Goal: Navigation & Orientation: Go to known website

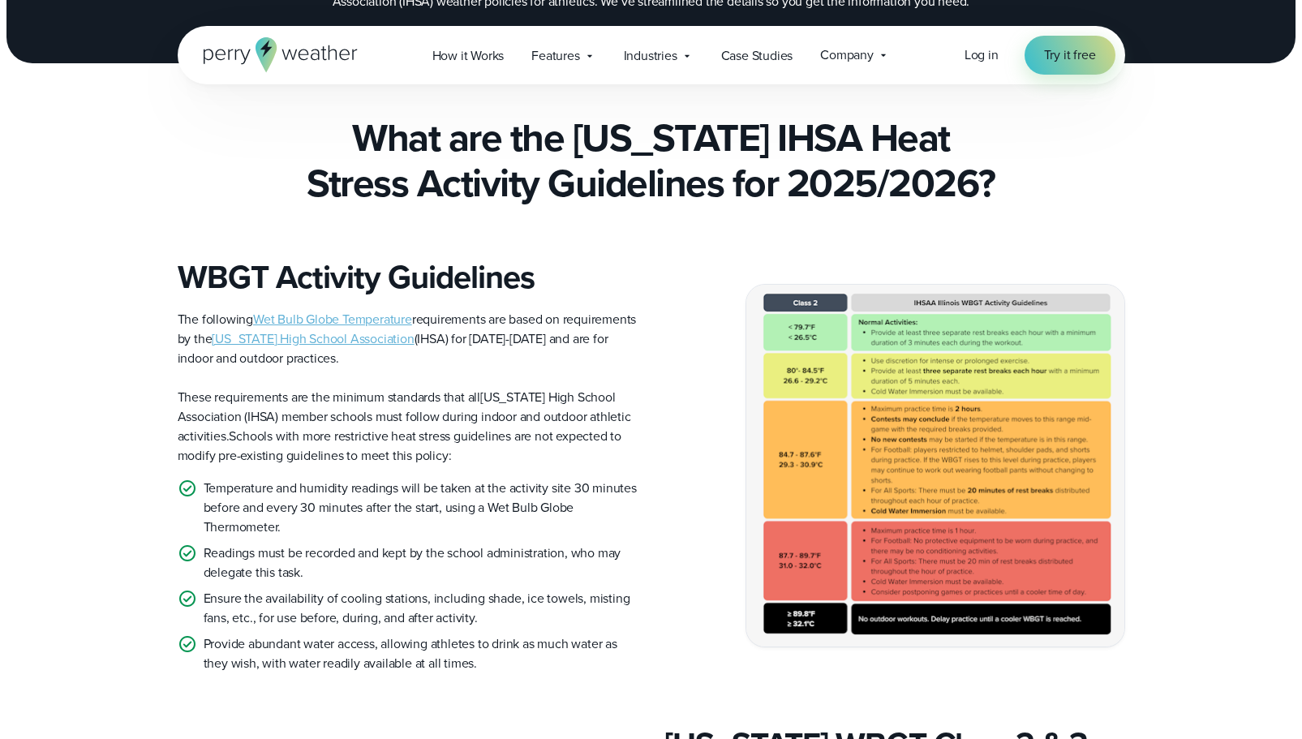
click at [270, 55] on icon at bounding box center [265, 54] width 21 height 35
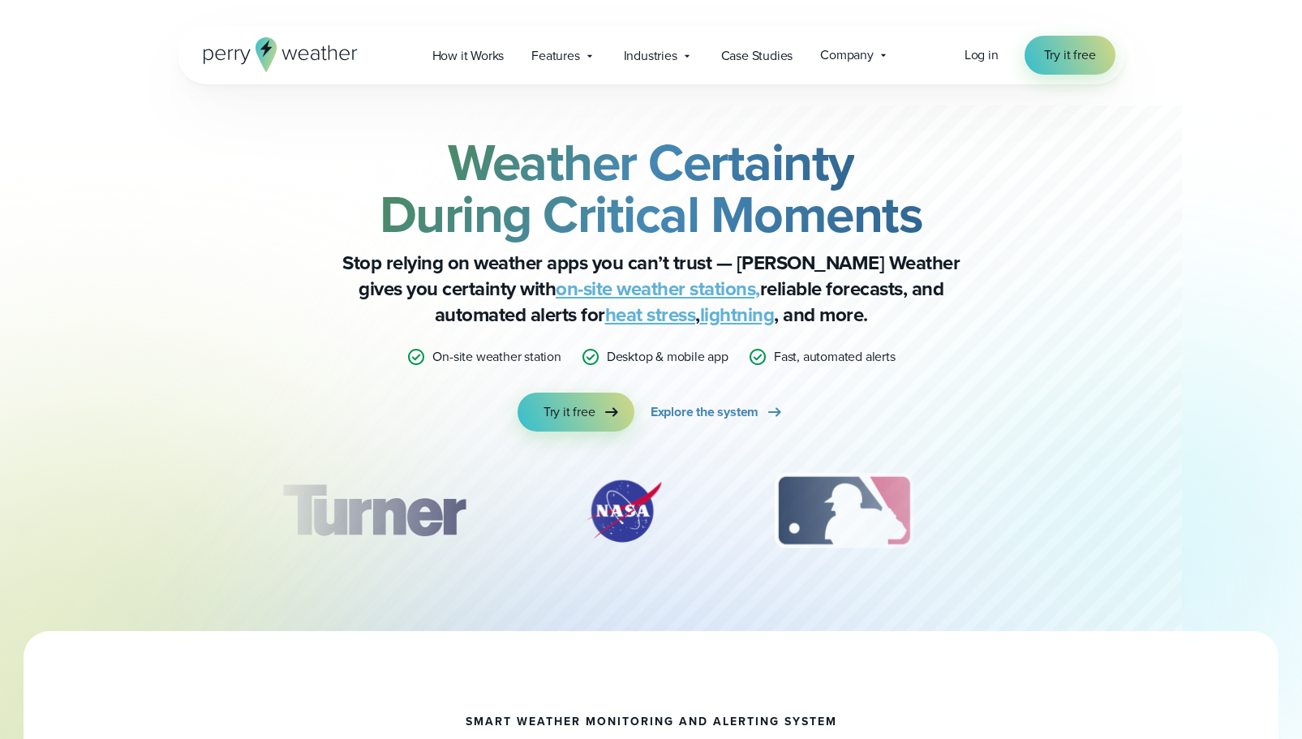
click at [976, 66] on div "Log in Try it free" at bounding box center [1039, 55] width 151 height 39
click at [976, 54] on span "Log in" at bounding box center [981, 54] width 34 height 19
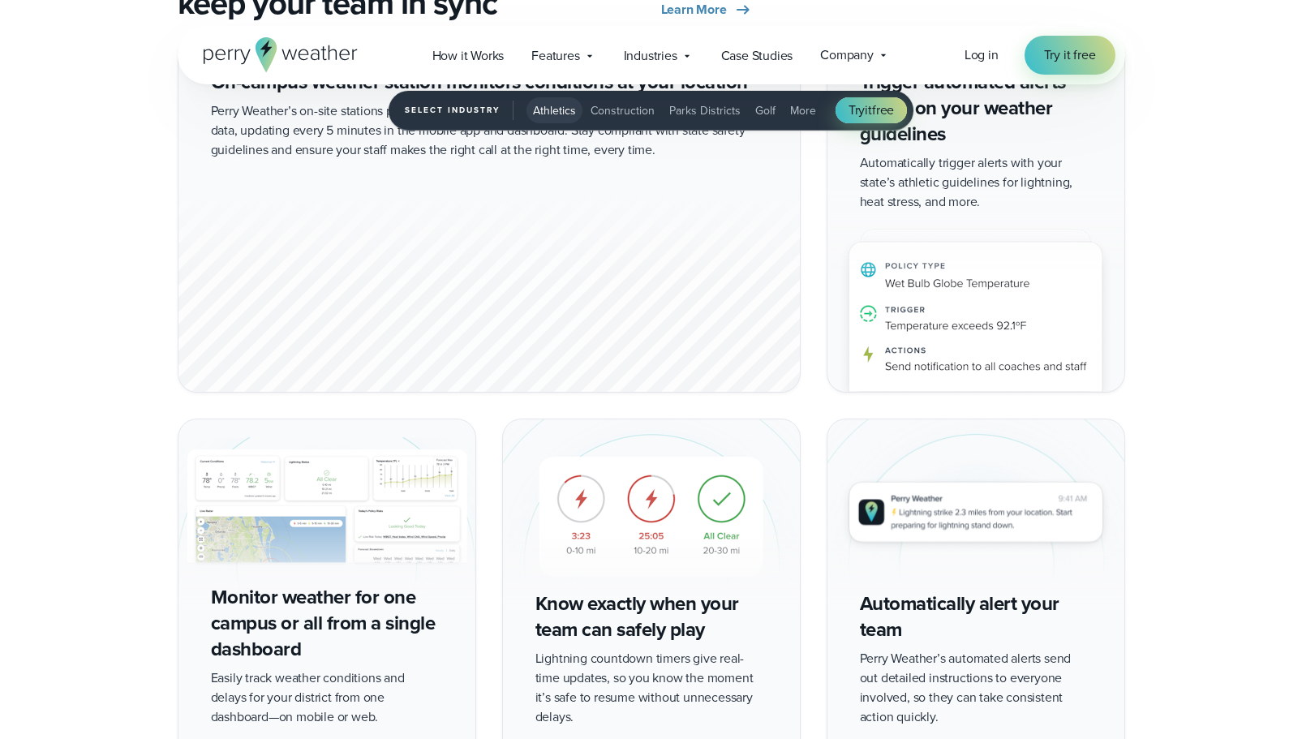
drag, startPoint x: 0, startPoint y: 0, endPoint x: 1310, endPoint y: 380, distance: 1363.5
click at [1301, 380] on html "Open Menu Log in Try it free How it Works" at bounding box center [651, 241] width 1302 height 6407
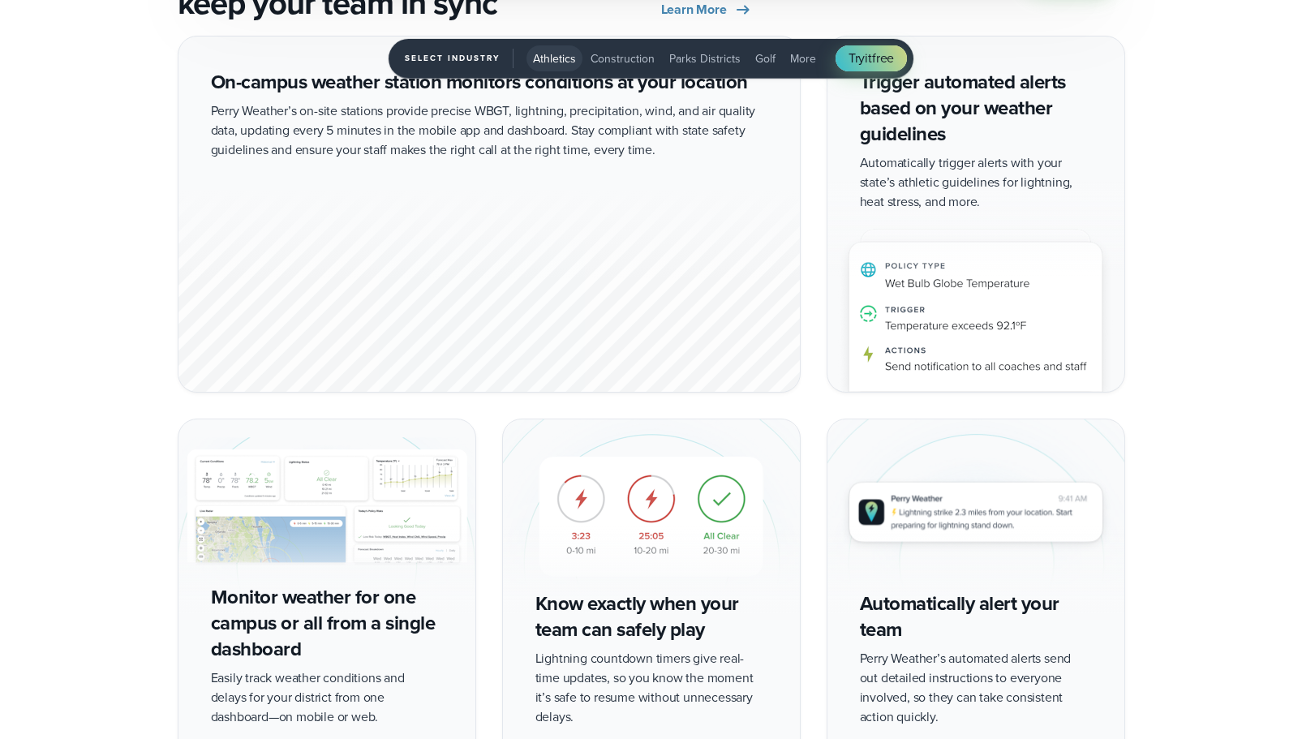
scroll to position [2970, 0]
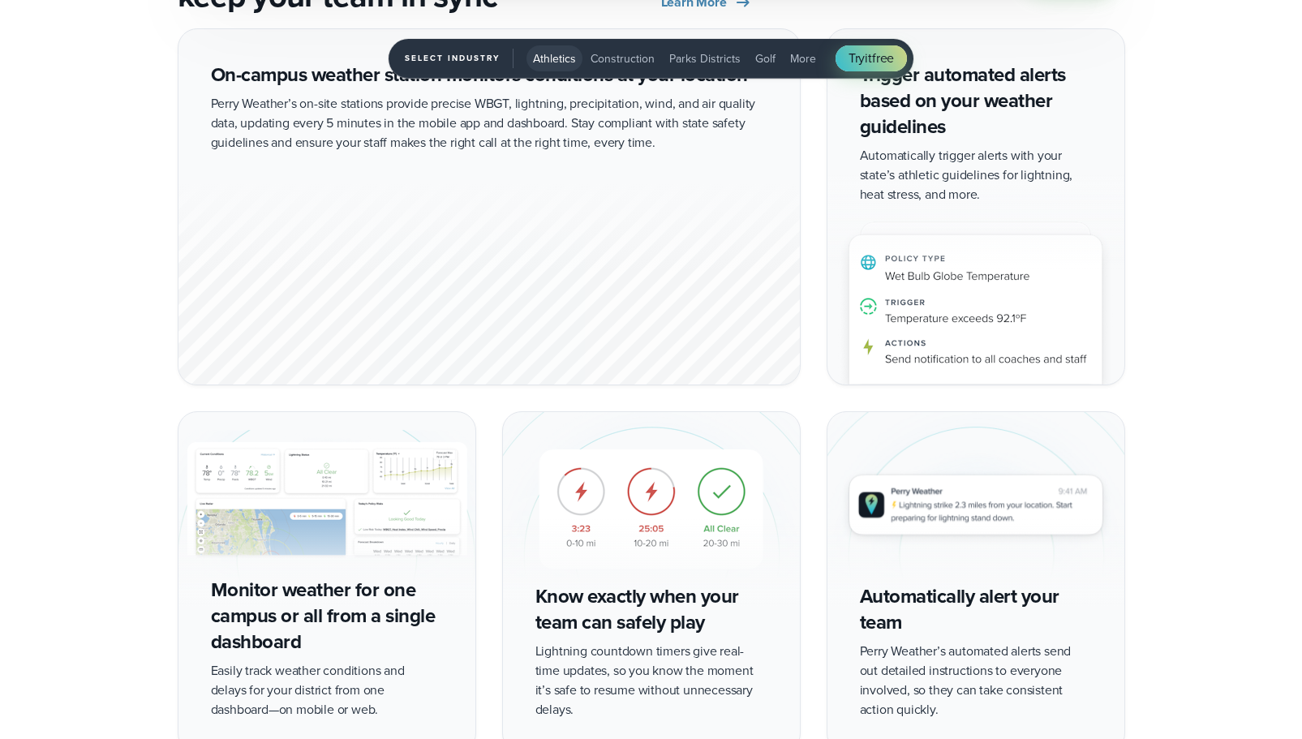
click at [731, 318] on div "1 of 5" at bounding box center [488, 283] width 621 height 202
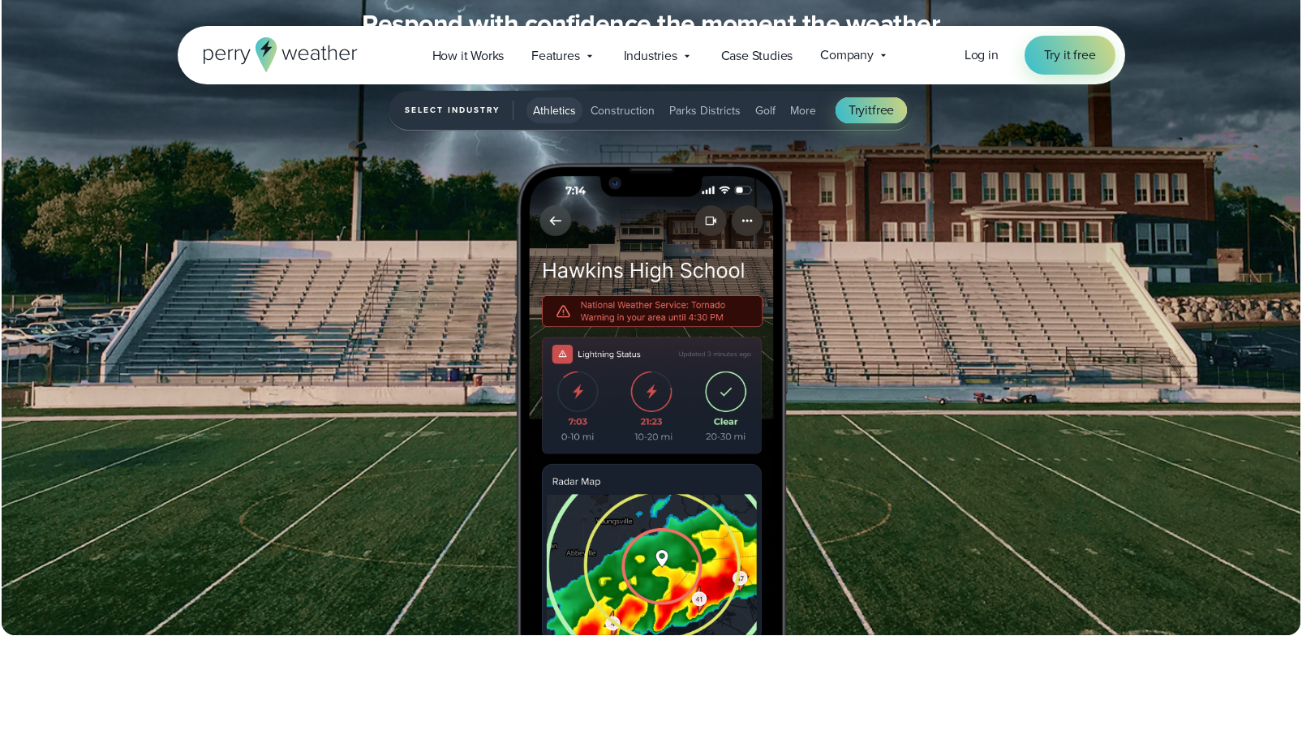
scroll to position [1798, 0]
